Goal: Information Seeking & Learning: Learn about a topic

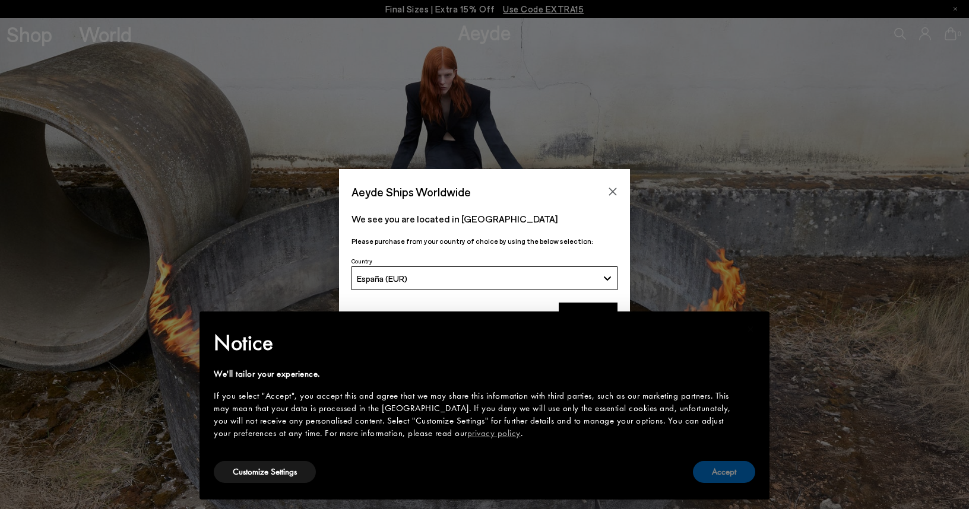
click at [734, 472] on button "Accept" at bounding box center [724, 472] width 62 height 22
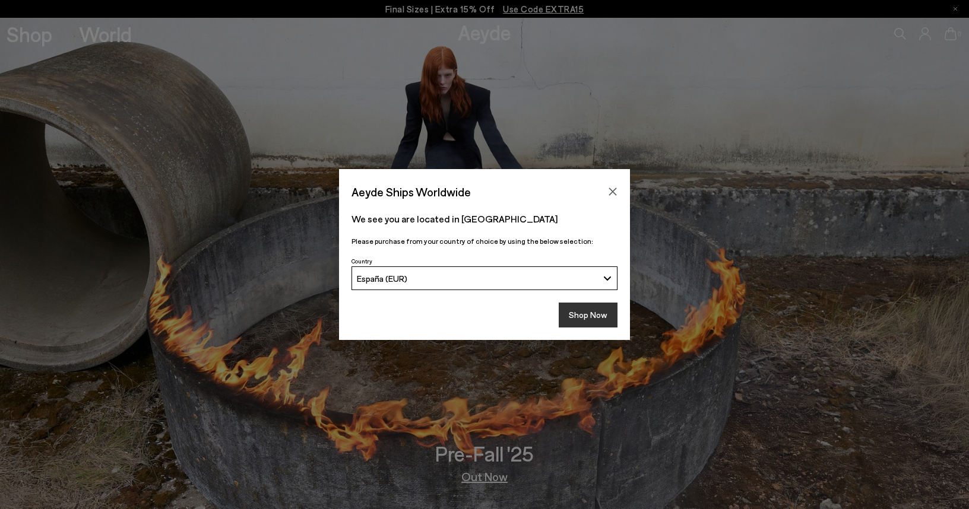
click at [597, 310] on button "Shop Now" at bounding box center [588, 315] width 59 height 25
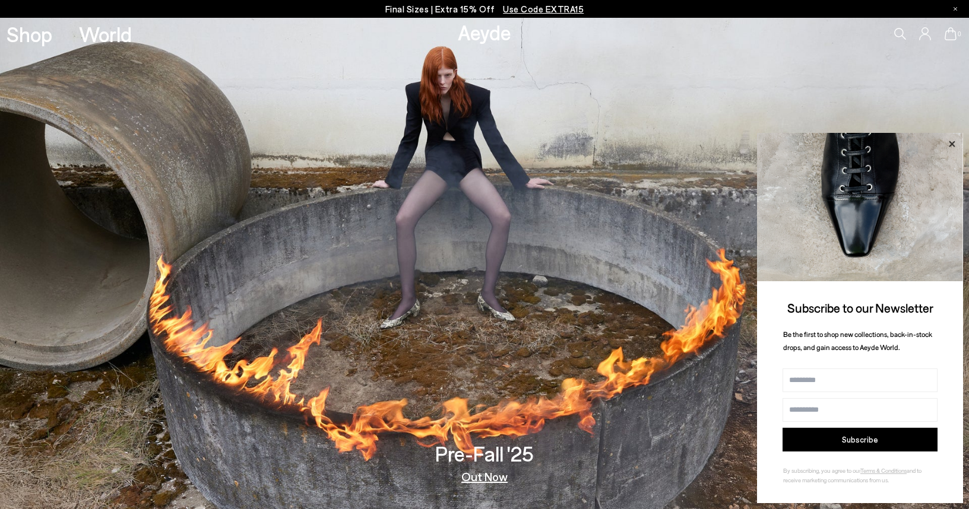
click at [951, 140] on icon at bounding box center [951, 144] width 15 height 15
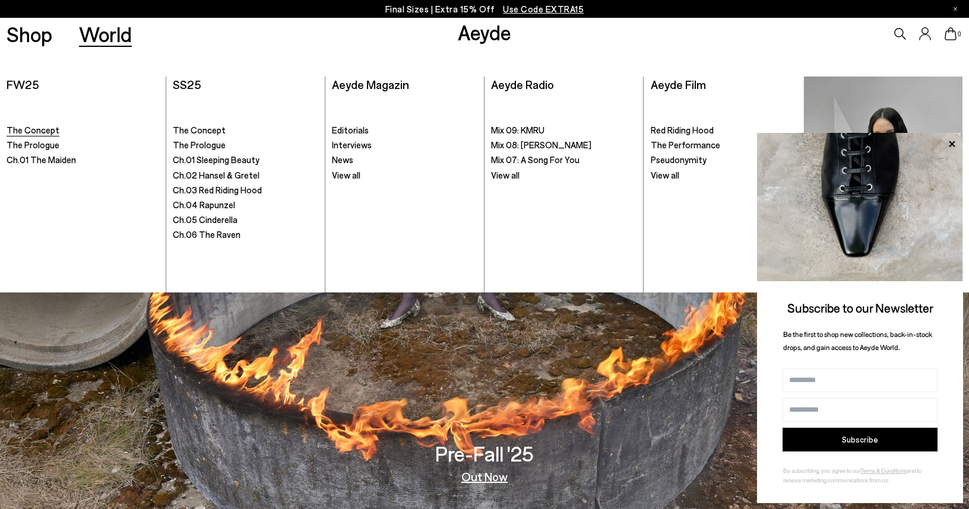
click at [27, 130] on span "The Concept" at bounding box center [33, 130] width 53 height 11
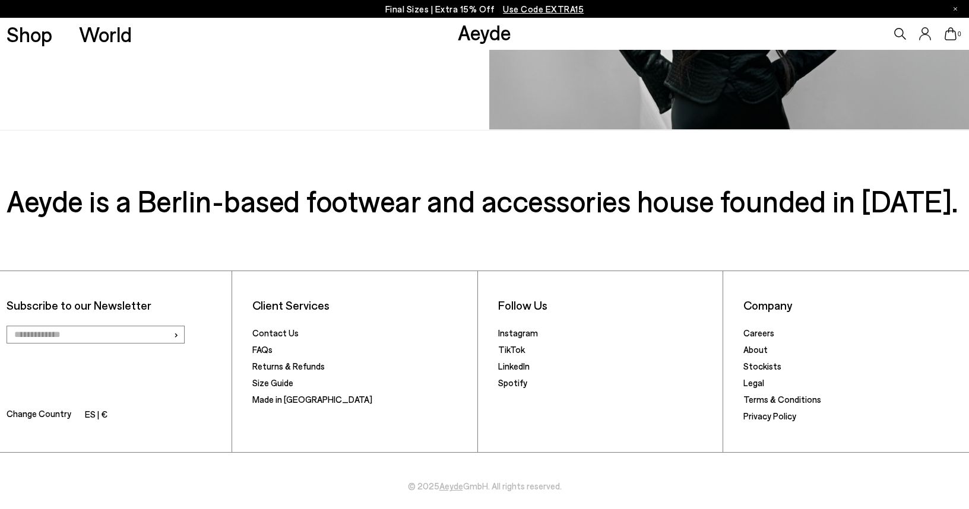
scroll to position [1277, 0]
click at [759, 351] on link "About" at bounding box center [755, 349] width 24 height 11
